Goal: Task Accomplishment & Management: Manage account settings

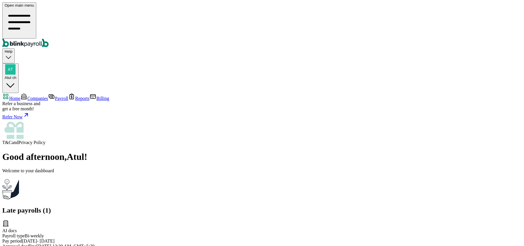
click at [29, 96] on link "Companies" at bounding box center [34, 98] width 28 height 5
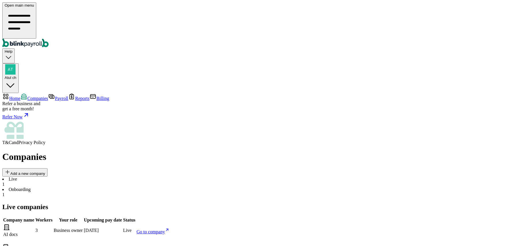
click at [170, 229] on link "Go to company" at bounding box center [153, 231] width 33 height 5
click at [165, 229] on span "Go to company" at bounding box center [151, 231] width 28 height 5
click at [118, 187] on li "Onboarding 1" at bounding box center [261, 192] width 519 height 10
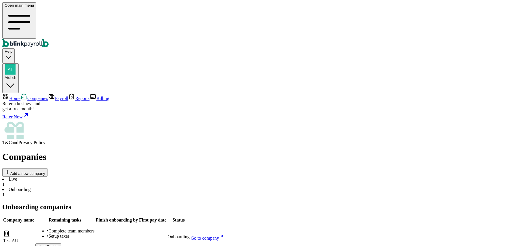
click at [90, 176] on li "Live 1" at bounding box center [261, 181] width 519 height 10
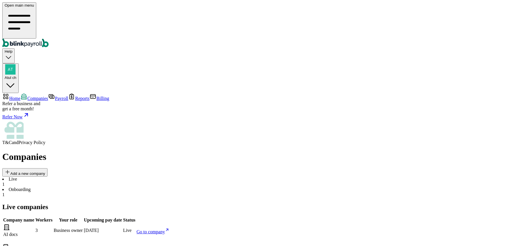
click at [16, 64] on div "Atul ch" at bounding box center [11, 72] width 12 height 16
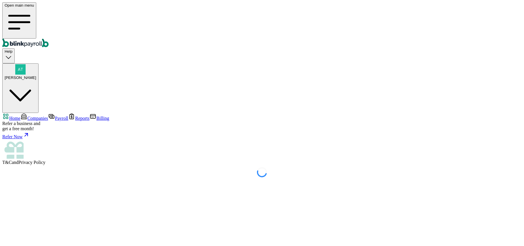
click at [30, 116] on link "Companies" at bounding box center [34, 118] width 28 height 5
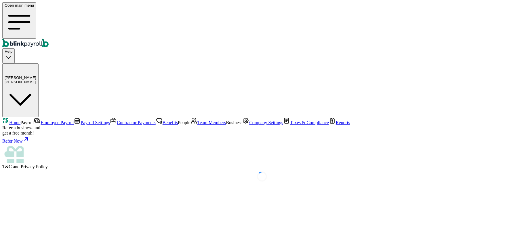
click at [249, 125] on span "Company Settings" at bounding box center [266, 122] width 34 height 5
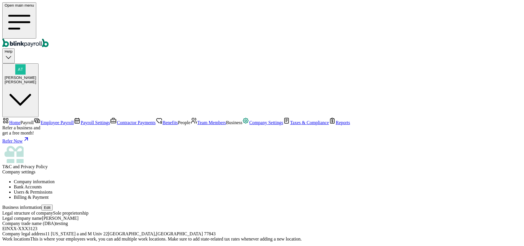
click at [290, 125] on span "Taxes & Compliance" at bounding box center [309, 122] width 39 height 5
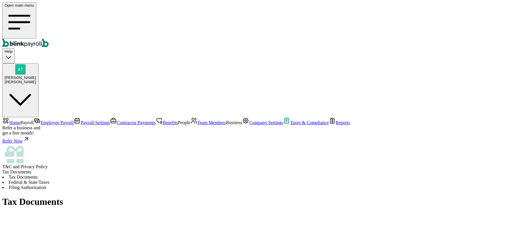
click at [151, 179] on li "Federal & State Taxes" at bounding box center [261, 181] width 519 height 5
click at [200, 185] on li "Filing Authorization" at bounding box center [261, 187] width 519 height 5
click at [168, 179] on li "Federal & State Taxes" at bounding box center [261, 181] width 519 height 5
click at [104, 174] on li "Tax Documents" at bounding box center [261, 176] width 519 height 5
click at [249, 125] on span "Company Settings" at bounding box center [266, 122] width 34 height 5
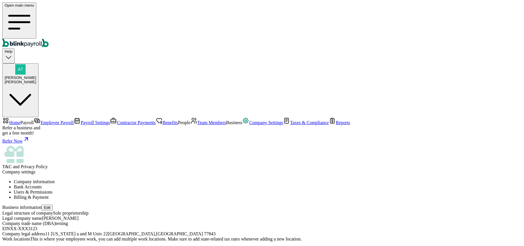
click at [197, 120] on span "Team Members" at bounding box center [211, 122] width 29 height 5
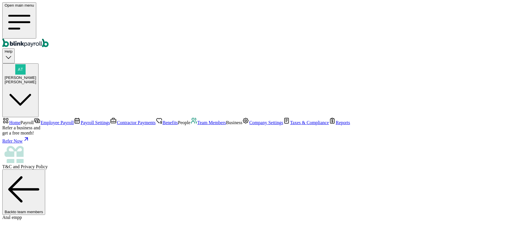
scroll to position [75, 0]
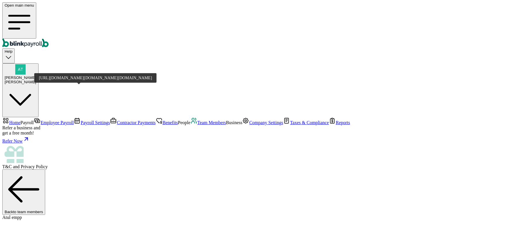
scroll to position [75, 0]
